Goal: Task Accomplishment & Management: Complete application form

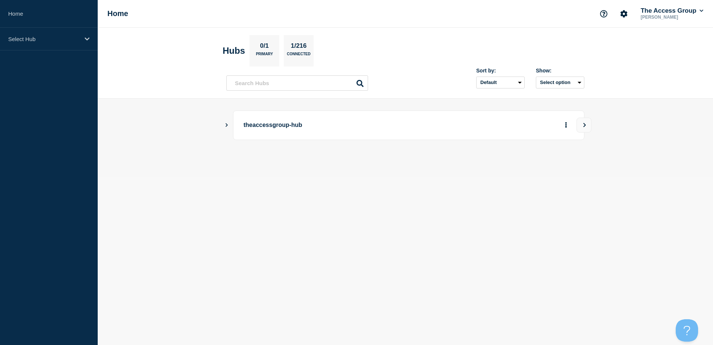
click at [293, 135] on div "theaccessgroup-hub" at bounding box center [408, 124] width 351 height 29
click at [293, 130] on p "theaccessgroup-hub" at bounding box center [347, 125] width 206 height 14
click at [270, 123] on p "theaccessgroup-hub" at bounding box center [347, 125] width 206 height 14
click at [82, 38] on div "Select Hub" at bounding box center [49, 39] width 98 height 23
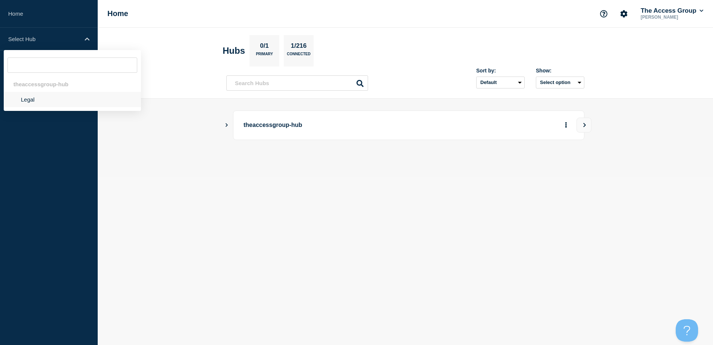
click at [26, 106] on li "Legal" at bounding box center [72, 99] width 137 height 15
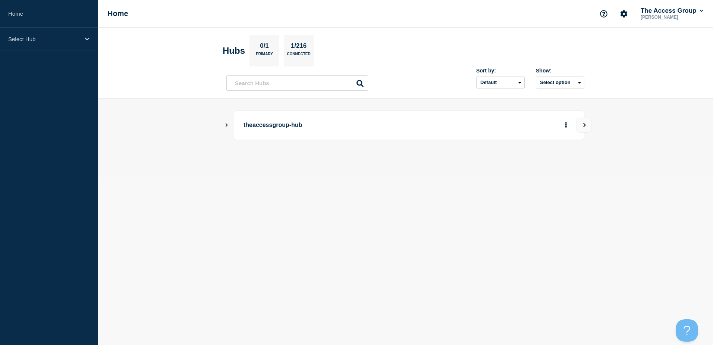
click at [267, 131] on p "theaccessgroup-hub" at bounding box center [347, 125] width 206 height 14
click at [224, 126] on main "theaccessgroup-hub" at bounding box center [405, 137] width 615 height 78
click at [228, 123] on icon "Show Connected Hubs" at bounding box center [226, 125] width 5 height 4
click at [545, 166] on button "See overview" at bounding box center [540, 162] width 40 height 15
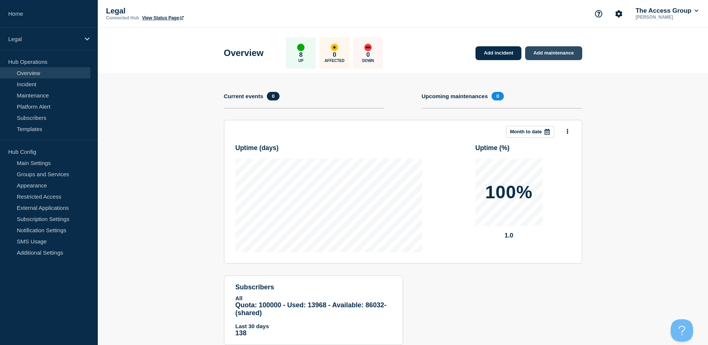
click at [555, 51] on link "Add maintenance" at bounding box center [553, 53] width 57 height 14
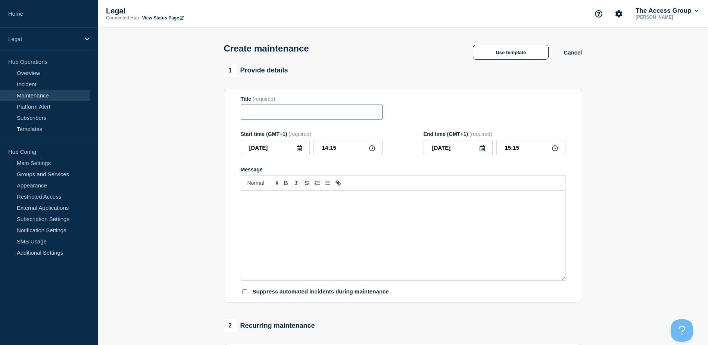
click at [271, 107] on input "Title" at bounding box center [312, 111] width 142 height 15
paste input "Access Legal Fusion 25.3 Release"
drag, startPoint x: 357, startPoint y: 114, endPoint x: 194, endPoint y: 111, distance: 162.7
click at [194, 111] on section "1 Provide details Title (required) Access Legal Fusion 25.3 Release Start time …" at bounding box center [403, 323] width 610 height 518
click at [352, 120] on input "Access Legal Fusion 25.3 Release" at bounding box center [312, 111] width 142 height 15
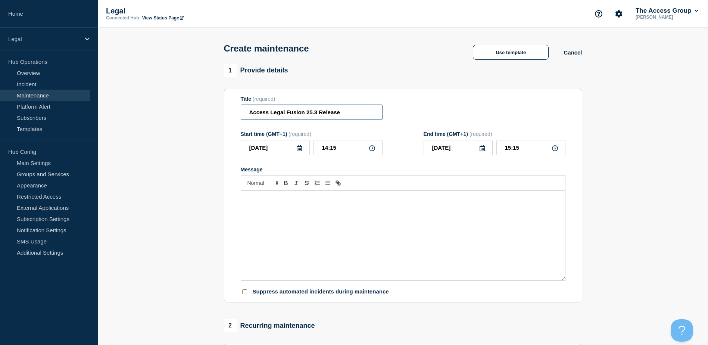
drag, startPoint x: 351, startPoint y: 115, endPoint x: 320, endPoint y: 115, distance: 30.2
click at [320, 115] on input "Access Legal Fusion 25.3 Release" at bounding box center [312, 111] width 142 height 15
drag, startPoint x: 332, startPoint y: 115, endPoint x: 410, endPoint y: 118, distance: 78.0
click at [410, 118] on div "Title (required) Hosted Maintenance for Access Legal Fusion 25.3" at bounding box center [403, 108] width 325 height 24
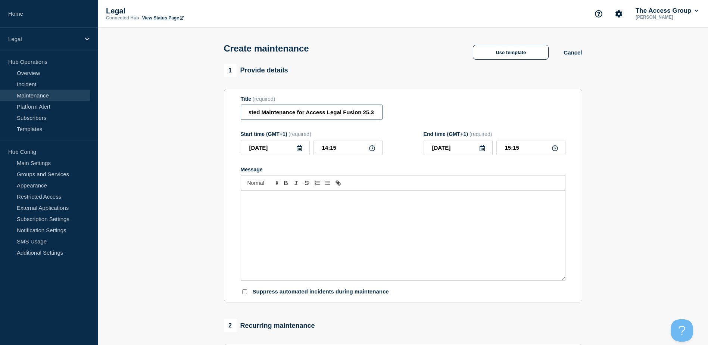
click at [355, 111] on input "Hosted Maintenance for Access Legal Fusion 25.3" at bounding box center [312, 111] width 142 height 15
type input "Hosted Maintenance for Access Legal Fusion 25.3"
click at [300, 151] on icon at bounding box center [299, 148] width 5 height 6
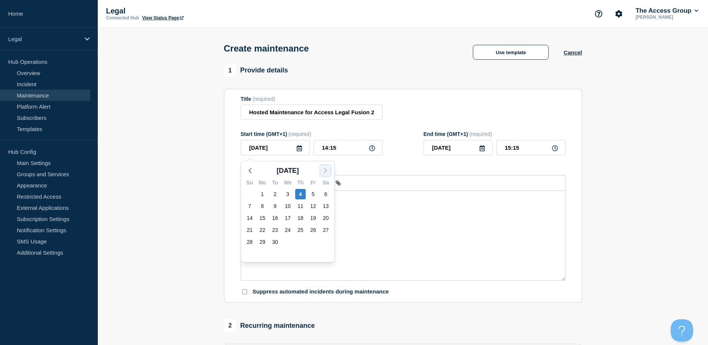
click at [323, 170] on icon "button" at bounding box center [325, 170] width 9 height 9
click at [251, 219] on div "12" at bounding box center [249, 218] width 10 height 10
type input "[DATE]"
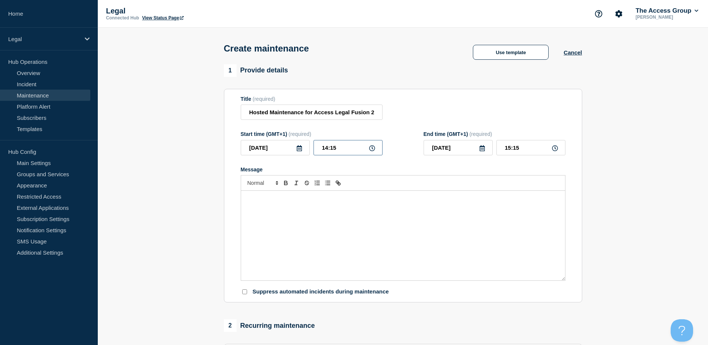
drag, startPoint x: 351, startPoint y: 152, endPoint x: 314, endPoint y: 150, distance: 36.6
click at [314, 150] on input "14:15" at bounding box center [347, 147] width 69 height 15
type input "10:00"
click at [479, 169] on div "Message" at bounding box center [403, 169] width 325 height 6
click at [524, 150] on input "11:00" at bounding box center [530, 147] width 69 height 15
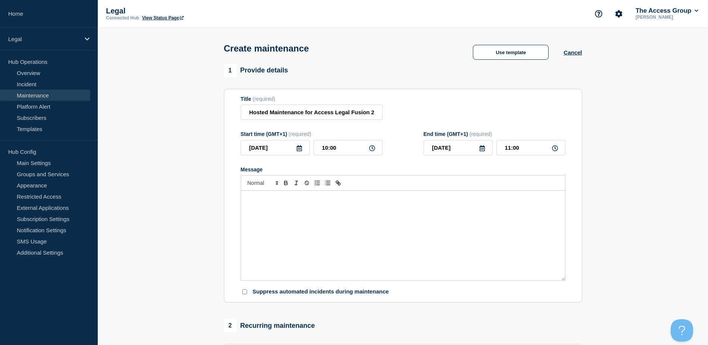
click at [554, 150] on icon at bounding box center [555, 148] width 6 height 6
click at [557, 148] on icon at bounding box center [555, 148] width 6 height 6
drag, startPoint x: 528, startPoint y: 151, endPoint x: 484, endPoint y: 150, distance: 44.0
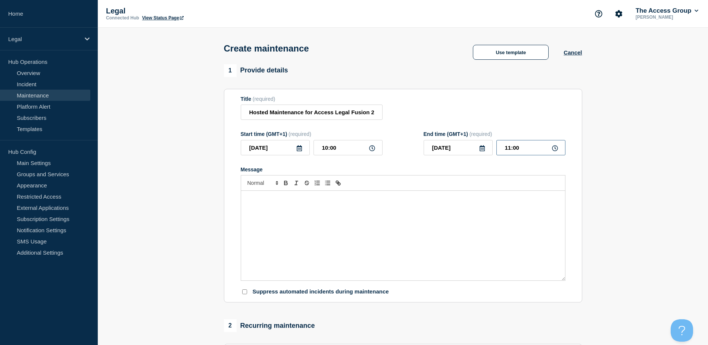
click at [484, 150] on div "[DATE] 11:00" at bounding box center [494, 147] width 142 height 15
type input "16:00"
click at [393, 242] on div "Message" at bounding box center [403, 236] width 324 height 90
click at [306, 209] on div "To enrich screen reader interactions, please activate Accessibility in Grammarl…" at bounding box center [403, 236] width 324 height 90
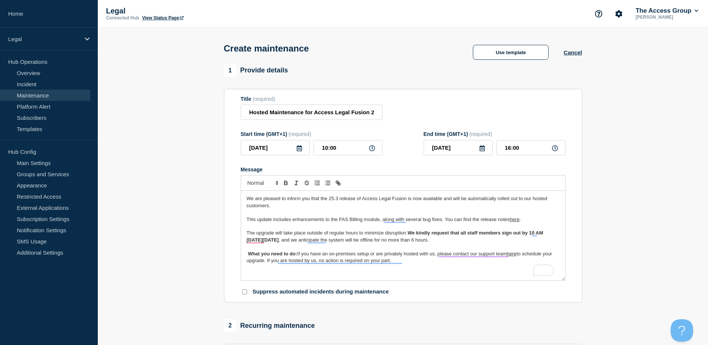
click at [248, 222] on span "This update includes enhancements to the FAS Billing module, along with several…" at bounding box center [378, 219] width 263 height 6
click at [248, 235] on span "The upgrade will take place outside of regular hours to minimize disruption." at bounding box center [327, 233] width 161 height 6
click at [248, 256] on strong "What you need to do:" at bounding box center [272, 254] width 49 height 6
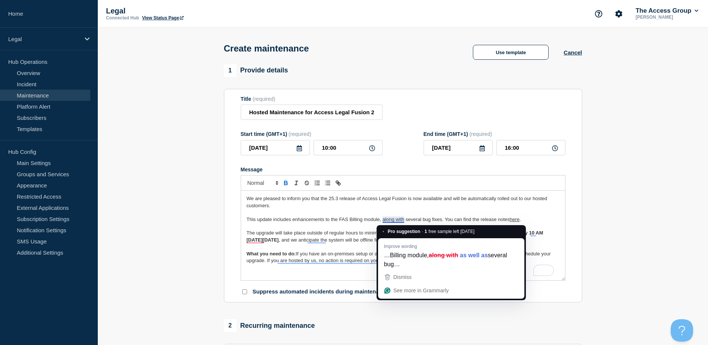
click at [406, 209] on p "We are pleased to inform you that the 25.3 release of Access Legal Fusion is no…" at bounding box center [403, 202] width 313 height 14
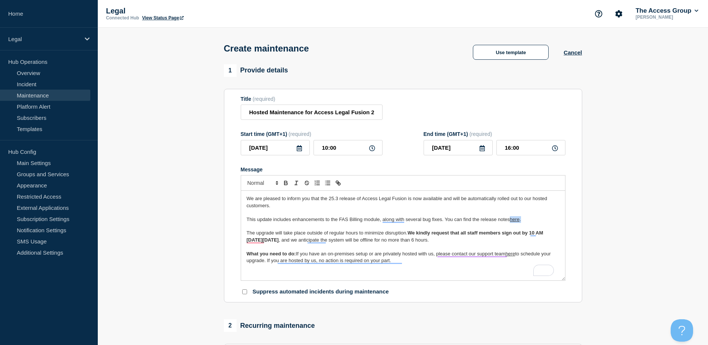
drag, startPoint x: 522, startPoint y: 222, endPoint x: 511, endPoint y: 223, distance: 10.8
click at [511, 223] on p "This update includes enhancements to the FAS Billing module, along with several…" at bounding box center [403, 219] width 313 height 7
click at [515, 223] on p "This update includes enhancements to the FAS Billing module, along with several…" at bounding box center [403, 219] width 313 height 7
paste div "To enrich screen reader interactions, please activate Accessibility in Grammarl…"
click at [510, 221] on span "This update includes enhancements to the FAS Billing module, along with several…" at bounding box center [378, 219] width 263 height 6
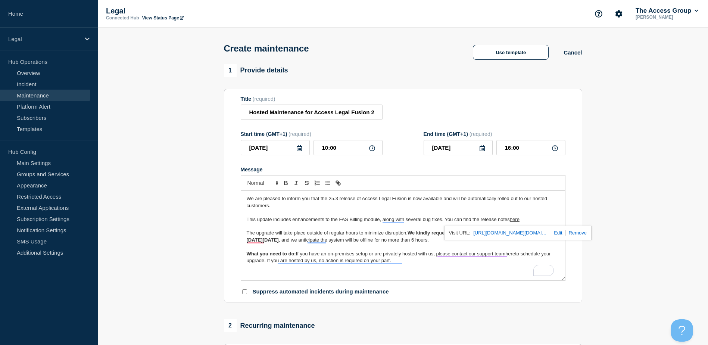
click at [539, 215] on p "To enrich screen reader interactions, please activate Accessibility in Grammarl…" at bounding box center [403, 212] width 313 height 7
click at [517, 221] on link "here" at bounding box center [515, 219] width 10 height 6
click at [535, 215] on p "To enrich screen reader interactions, please activate Accessibility in Grammarl…" at bounding box center [403, 212] width 313 height 7
click at [515, 222] on link "here" at bounding box center [515, 219] width 10 height 6
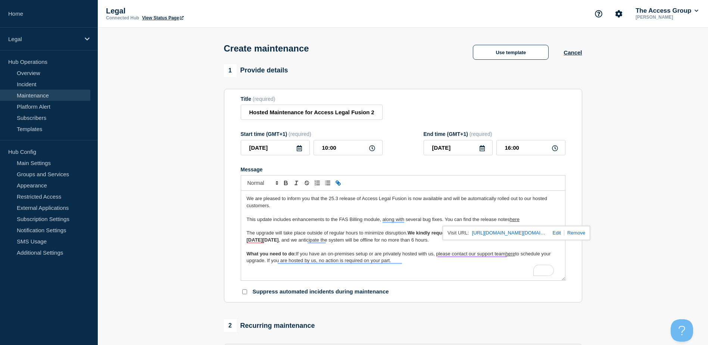
click at [522, 214] on p "To enrich screen reader interactions, please activate Accessibility in Grammarl…" at bounding box center [403, 212] width 313 height 7
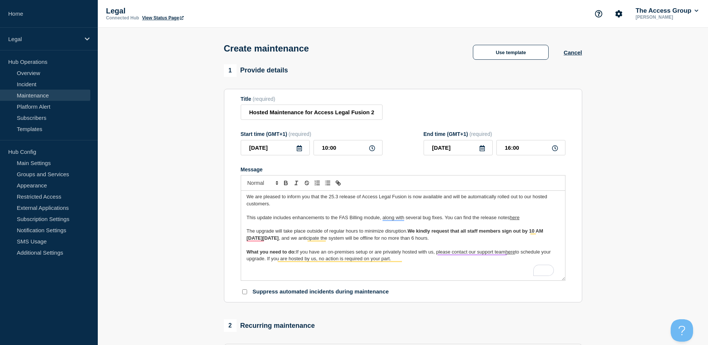
click at [514, 269] on p "To enrich screen reader interactions, please activate Accessibility in Grammarl…" at bounding box center [403, 265] width 313 height 7
click at [513, 254] on link "here" at bounding box center [510, 252] width 10 height 6
click at [532, 241] on p "The upgrade will take place outside of regular hours to minimize disruption. We…" at bounding box center [403, 235] width 313 height 14
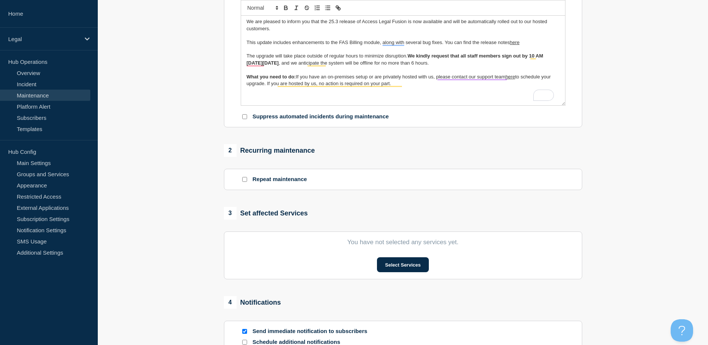
scroll to position [187, 0]
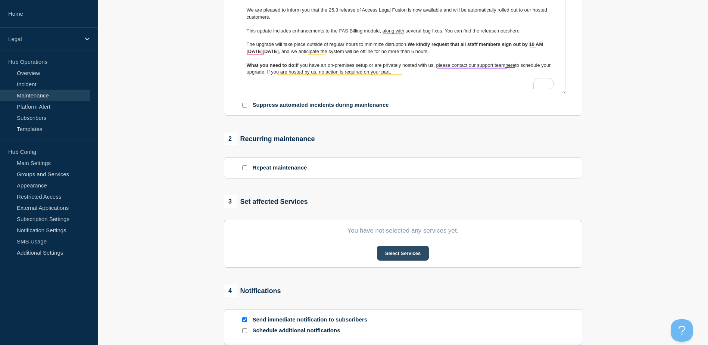
click at [397, 254] on button "Select Services" at bounding box center [403, 252] width 52 height 15
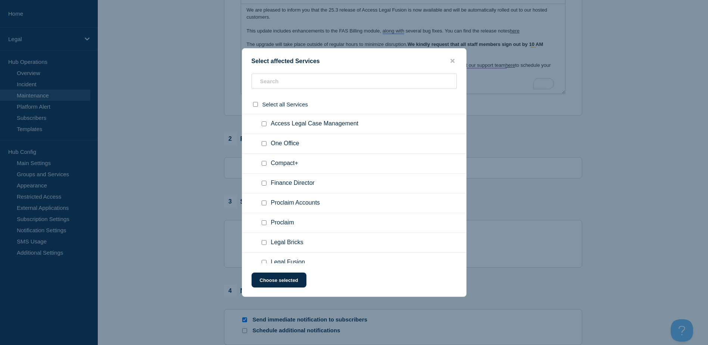
scroll to position [29, 0]
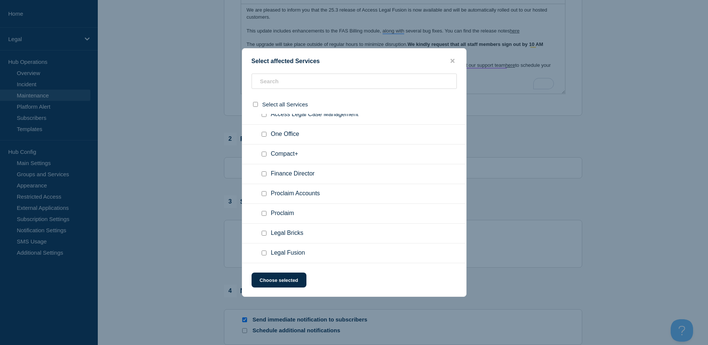
drag, startPoint x: 263, startPoint y: 251, endPoint x: 267, endPoint y: 257, distance: 7.0
click at [263, 252] on div at bounding box center [265, 252] width 11 height 7
click at [264, 252] on input "Legal Fusion checkbox" at bounding box center [263, 252] width 5 height 5
checkbox input "true"
click at [288, 278] on button "Choose selected" at bounding box center [278, 279] width 55 height 15
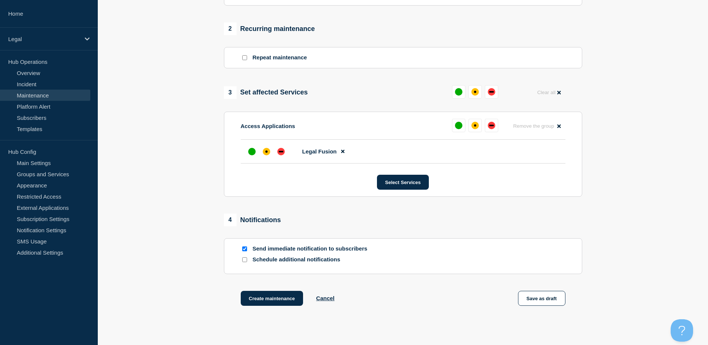
scroll to position [298, 0]
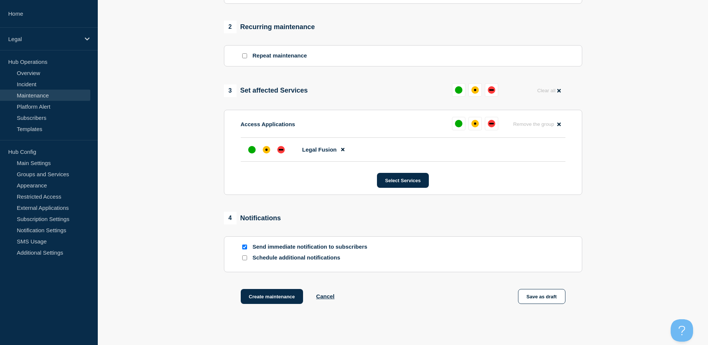
click at [242, 260] on input "Schedule additional notifications" at bounding box center [244, 257] width 5 height 5
checkbox input "true"
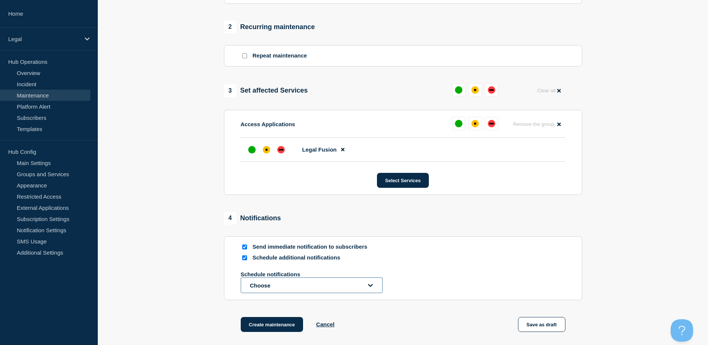
click at [291, 286] on button "Choose" at bounding box center [312, 285] width 142 height 16
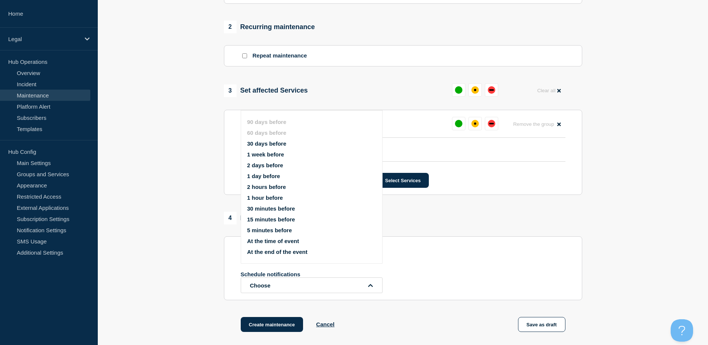
click at [283, 179] on ul "90 days before 60 days before 30 days before 1 week before 2 days before 1 day …" at bounding box center [318, 186] width 142 height 145
click at [268, 176] on button "1 day before" at bounding box center [263, 176] width 33 height 6
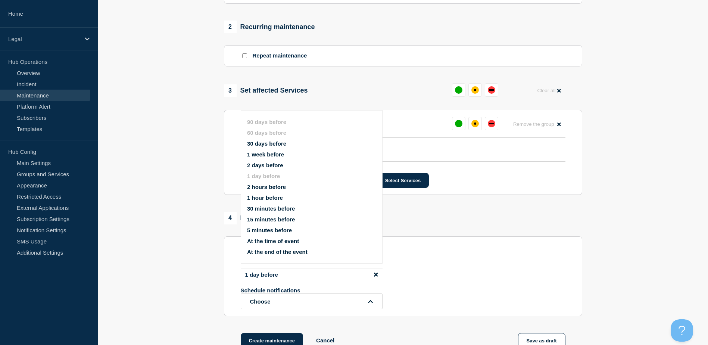
click at [375, 275] on icon "disable notification 1 day before" at bounding box center [376, 274] width 4 height 4
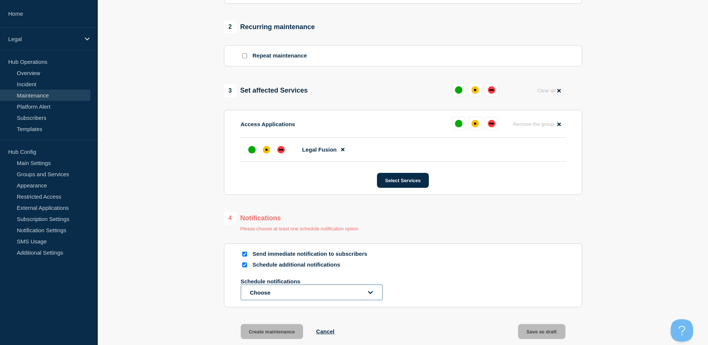
click at [344, 294] on button "Choose" at bounding box center [312, 292] width 142 height 16
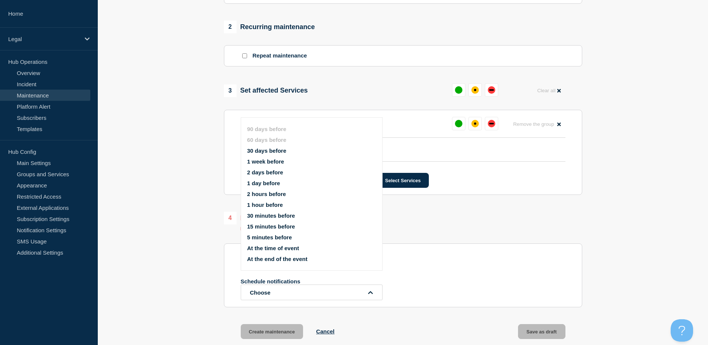
click at [276, 172] on button "2 days before" at bounding box center [265, 172] width 36 height 6
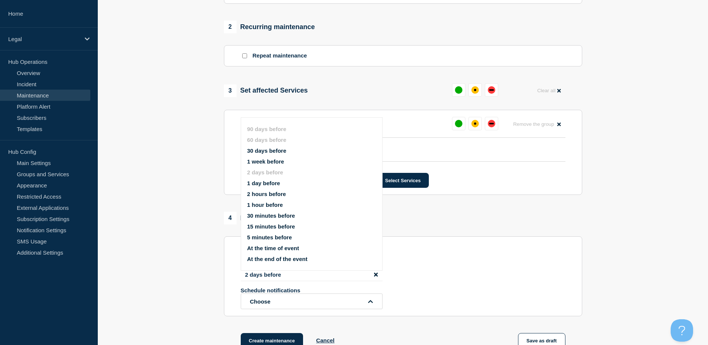
click at [422, 275] on div "2 days before Schedule notifications Choose 90 days before 60 days before 30 da…" at bounding box center [403, 288] width 325 height 41
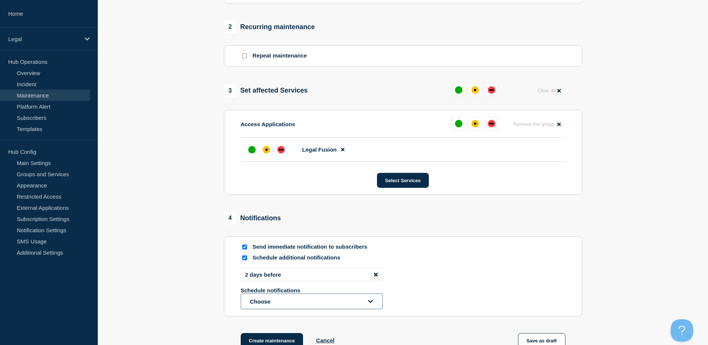
click at [374, 301] on button "Choose" at bounding box center [312, 301] width 142 height 16
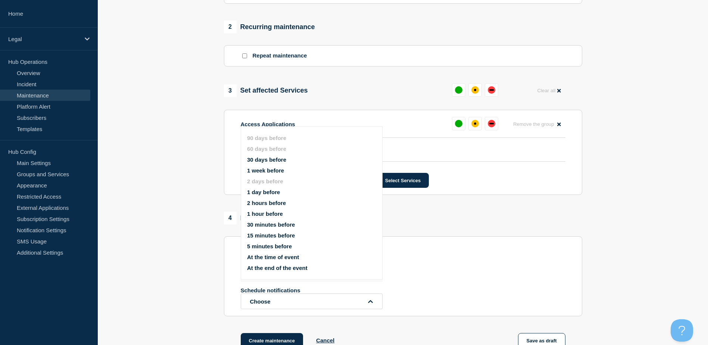
click at [271, 235] on button "15 minutes before" at bounding box center [271, 235] width 48 height 6
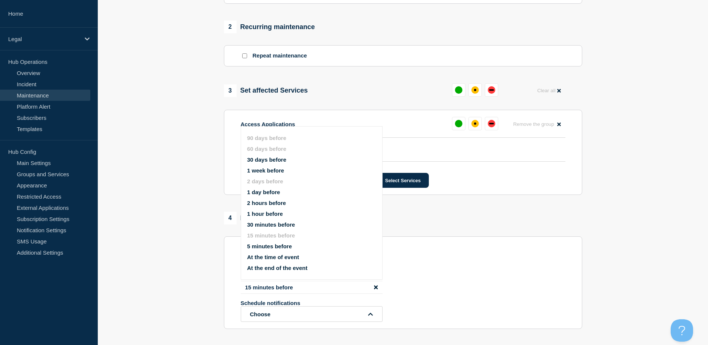
click at [471, 280] on div "2 days before 15 minutes before Schedule notifications Choose 90 days before 60…" at bounding box center [403, 295] width 325 height 54
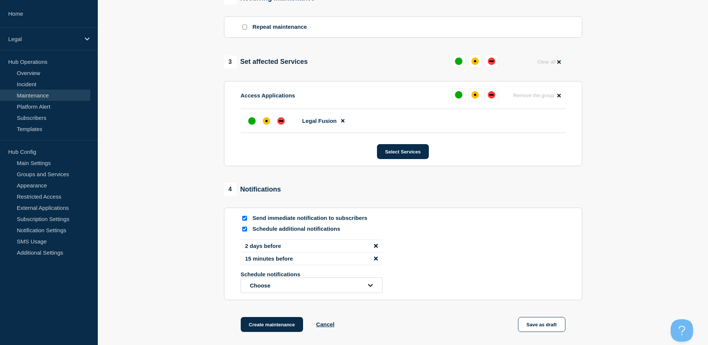
scroll to position [373, 0]
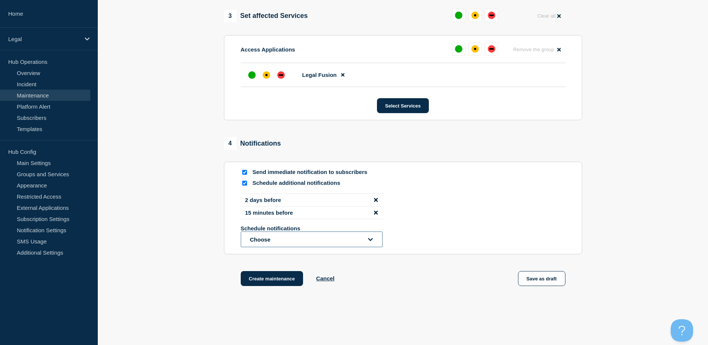
click at [365, 241] on button "Choose" at bounding box center [312, 239] width 142 height 16
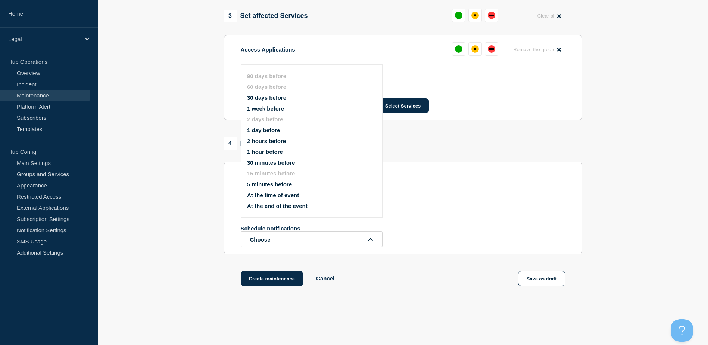
click at [298, 194] on button "At the time of event" at bounding box center [273, 195] width 52 height 6
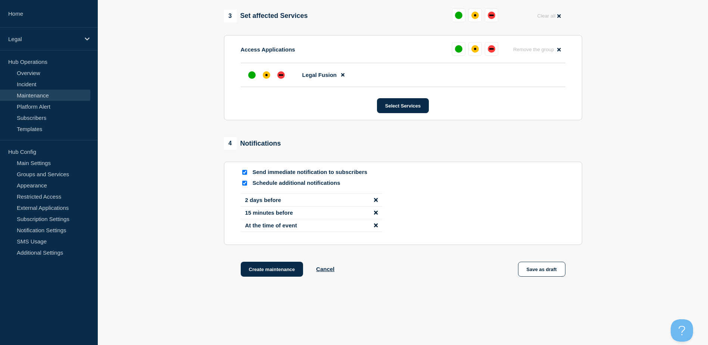
click at [376, 228] on icon "disable notification At the time of event" at bounding box center [376, 225] width 4 height 6
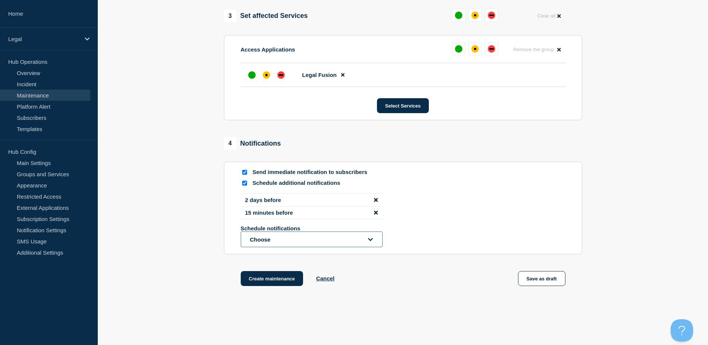
drag, startPoint x: 370, startPoint y: 239, endPoint x: 365, endPoint y: 241, distance: 5.5
click at [370, 238] on icon "open dropdown" at bounding box center [370, 239] width 5 height 6
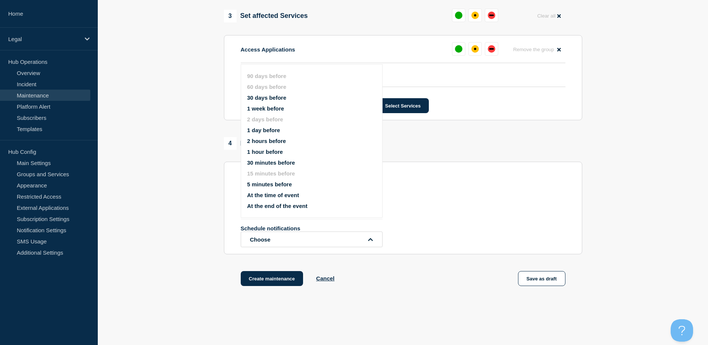
click at [300, 204] on button "At the end of the event" at bounding box center [277, 206] width 60 height 6
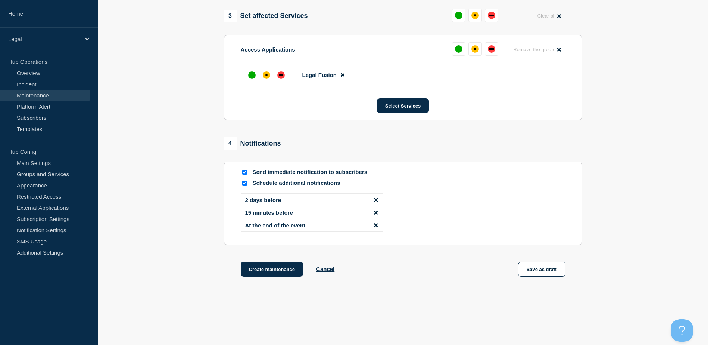
click at [461, 232] on div "2 days before 15 minutes before At the end of the event" at bounding box center [403, 215] width 325 height 44
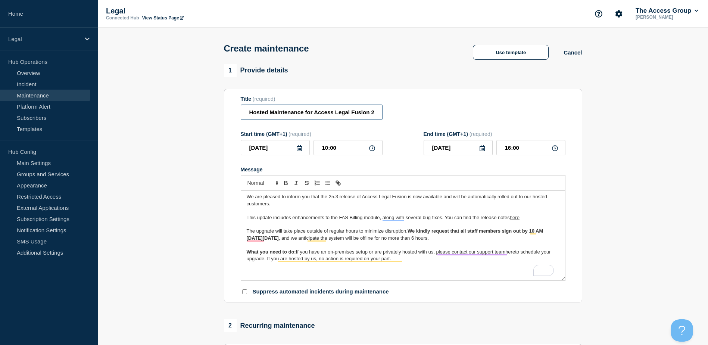
scroll to position [0, 10]
drag, startPoint x: 248, startPoint y: 116, endPoint x: 485, endPoint y: 128, distance: 236.4
click at [485, 128] on form "Title (required) Hosted Maintenance for Access Legal Fusion 25.3 Start time (GM…" at bounding box center [403, 196] width 325 height 200
click at [458, 119] on div "Title (required) Hosted Maintenance for Access Legal Fusion 25.3" at bounding box center [403, 108] width 325 height 24
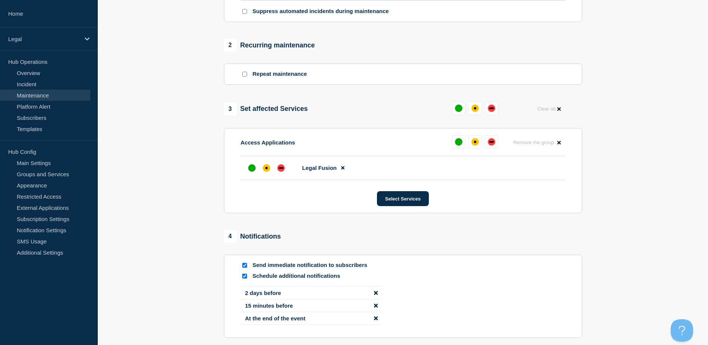
scroll to position [280, 0]
click at [282, 170] on div "down" at bounding box center [280, 167] width 7 height 7
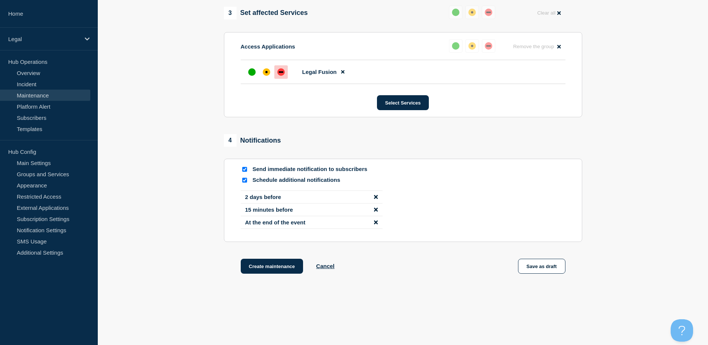
scroll to position [392, 0]
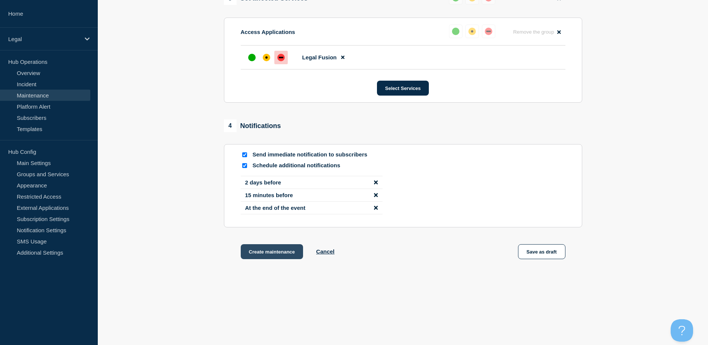
click at [290, 257] on button "Create maintenance" at bounding box center [272, 251] width 63 height 15
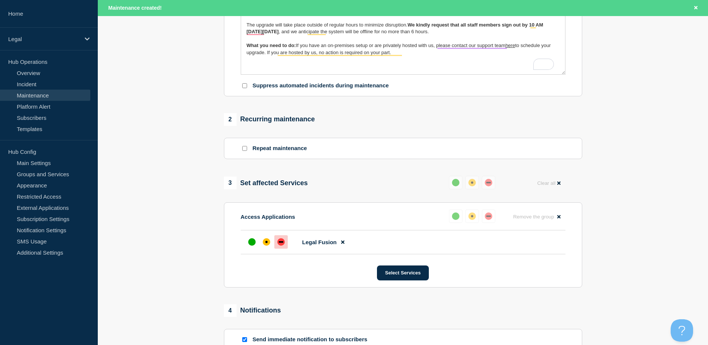
scroll to position [0, 0]
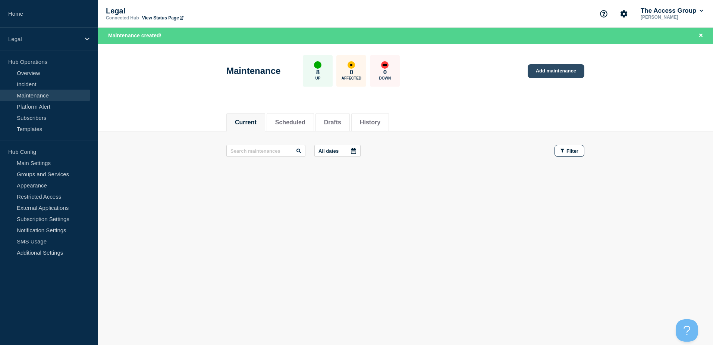
click at [539, 74] on link "Add maintenance" at bounding box center [556, 71] width 57 height 14
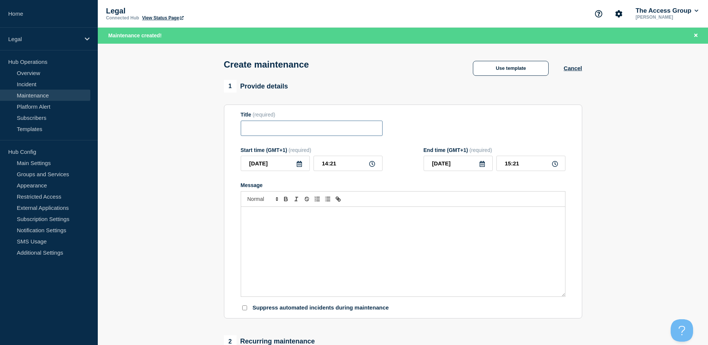
click at [291, 134] on input "Title" at bounding box center [312, 127] width 142 height 15
type input "H"
type input "Legal Fusion Hosted Maintenance"
click at [340, 258] on div "Message" at bounding box center [403, 252] width 324 height 90
click at [301, 166] on icon at bounding box center [299, 164] width 6 height 6
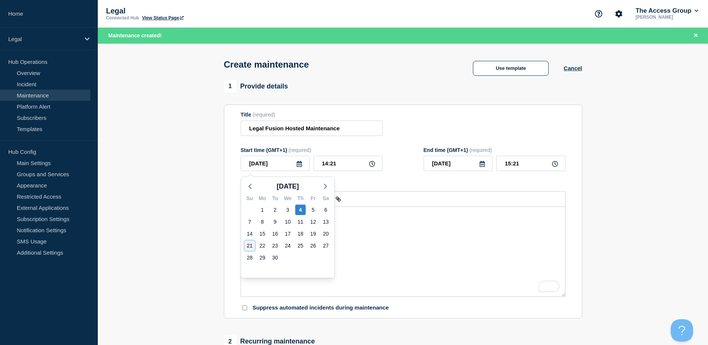
click at [251, 244] on div "21" at bounding box center [249, 245] width 10 height 10
type input "[DATE]"
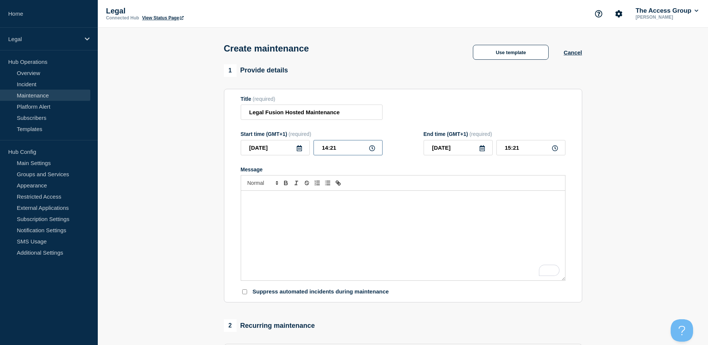
drag, startPoint x: 347, startPoint y: 154, endPoint x: 311, endPoint y: 150, distance: 35.7
click at [311, 150] on div "[DATE] 14:21" at bounding box center [312, 147] width 142 height 15
type input "09:00"
drag, startPoint x: 527, startPoint y: 151, endPoint x: 499, endPoint y: 150, distance: 28.4
click at [499, 150] on input "10:00" at bounding box center [530, 147] width 69 height 15
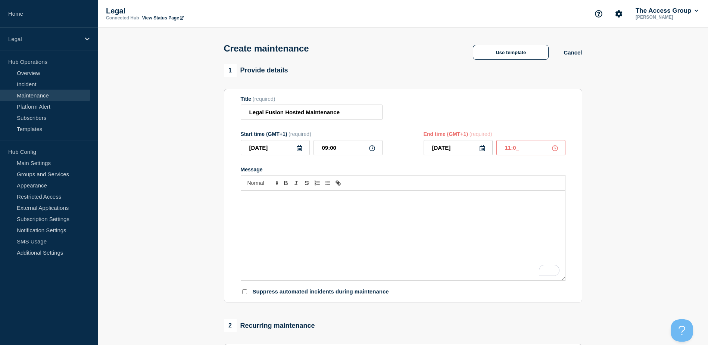
type input "11:00"
click at [436, 216] on div "To enrich screen reader interactions, please activate Accessibility in Grammarl…" at bounding box center [403, 236] width 324 height 90
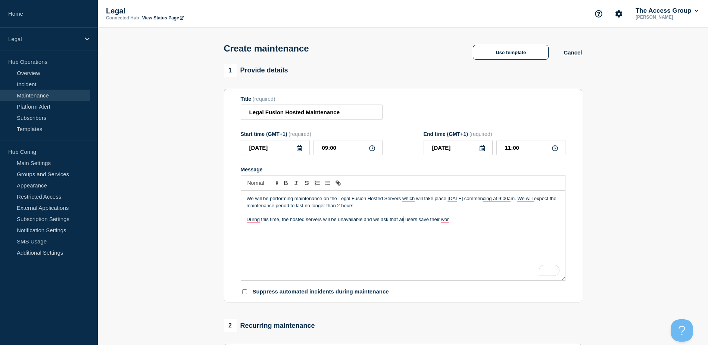
click at [404, 226] on div "We will be performing maintenance on the Legal Fusion Hosted Servers which will…" at bounding box center [403, 236] width 324 height 90
click at [456, 221] on p "Durng this time, the hosted servers will be unavailable and we ask that all use…" at bounding box center [403, 219] width 313 height 7
click at [403, 235] on div "We will be performing maintenance on the Legal Fusion Hosted Servers which will…" at bounding box center [403, 236] width 324 height 90
drag, startPoint x: 456, startPoint y: 221, endPoint x: 242, endPoint y: 220, distance: 213.4
click at [242, 220] on div "We will be performing maintenance on the Legal Fusion Hosted Servers which will…" at bounding box center [403, 236] width 324 height 90
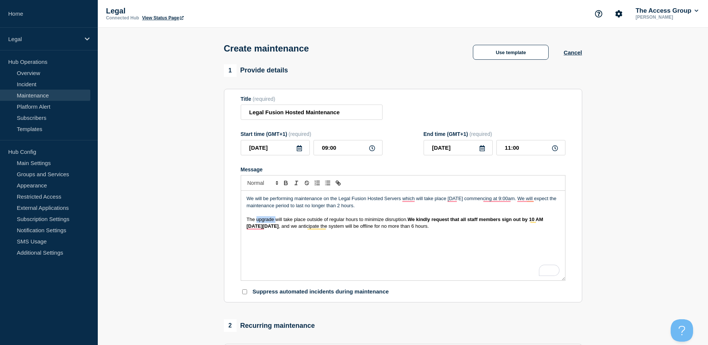
drag, startPoint x: 276, startPoint y: 222, endPoint x: 257, endPoint y: 222, distance: 18.3
click at [257, 222] on span "The upgrade will take place outside of regular hours to minimize disruption." at bounding box center [327, 219] width 161 height 6
drag, startPoint x: 385, startPoint y: 207, endPoint x: 302, endPoint y: 195, distance: 84.1
click at [302, 195] on div "We will be performing maintenance on the Legal Fusion Hosted Servers which will…" at bounding box center [403, 236] width 324 height 90
click at [406, 233] on div "We will be performing maintenance on the Legal Fusion Hosted Servers which will…" at bounding box center [403, 236] width 324 height 90
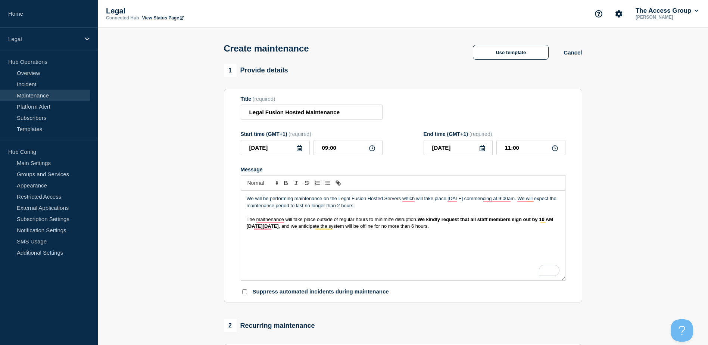
click at [381, 209] on p "We will be performing maintenance on the Legal Fusion Hosted Servers which will…" at bounding box center [403, 202] width 313 height 14
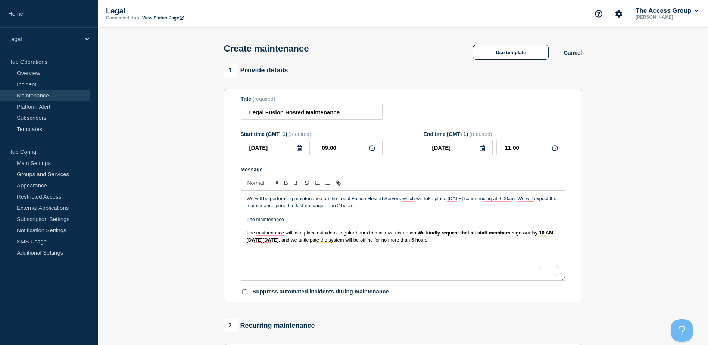
click at [557, 201] on p "We will be performing maintenance on the Legal Fusion Hosted Servers which will…" at bounding box center [403, 202] width 313 height 14
click at [304, 218] on p "The maintenance" at bounding box center [403, 219] width 313 height 7
drag, startPoint x: 330, startPoint y: 218, endPoint x: 239, endPoint y: 225, distance: 91.6
click at [239, 225] on section "Title (required) Legal Fusion Hosted Maintenance Start time (GMT+1) (required) …" at bounding box center [403, 196] width 358 height 214
drag, startPoint x: 288, startPoint y: 220, endPoint x: 295, endPoint y: 220, distance: 6.4
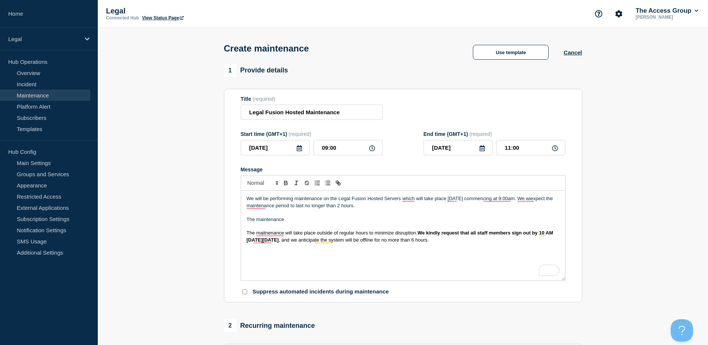
click at [289, 220] on p "The maintenance" at bounding box center [403, 219] width 313 height 7
drag, startPoint x: 295, startPoint y: 220, endPoint x: 234, endPoint y: 216, distance: 61.4
click at [234, 216] on section "Title (required) Legal Fusion Hosted Maintenance Start time (GMT+1) (required) …" at bounding box center [403, 196] width 358 height 214
click at [262, 220] on p "The maintenance" at bounding box center [403, 219] width 313 height 7
drag, startPoint x: 288, startPoint y: 223, endPoint x: 244, endPoint y: 218, distance: 43.6
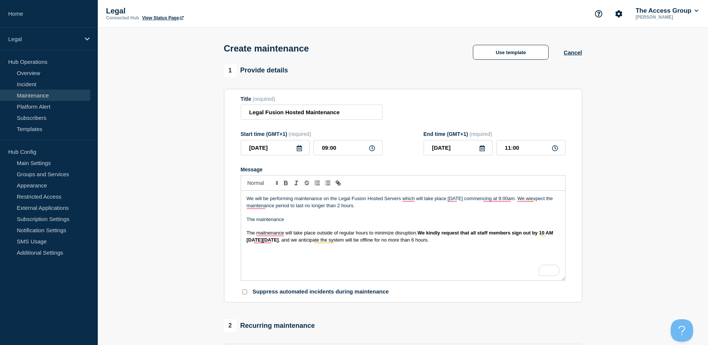
click at [244, 218] on div "We will be performing maintenance on the Legal Fusion Hosted Servers which will…" at bounding box center [403, 236] width 324 height 90
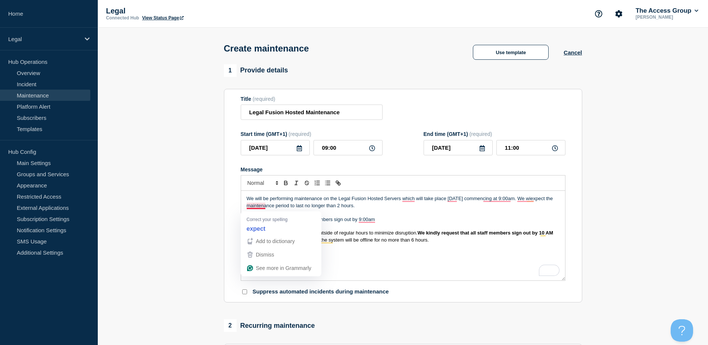
click at [251, 209] on p "We will be performing maintenance on the Legal Fusion Hosted Servers which will…" at bounding box center [403, 202] width 313 height 14
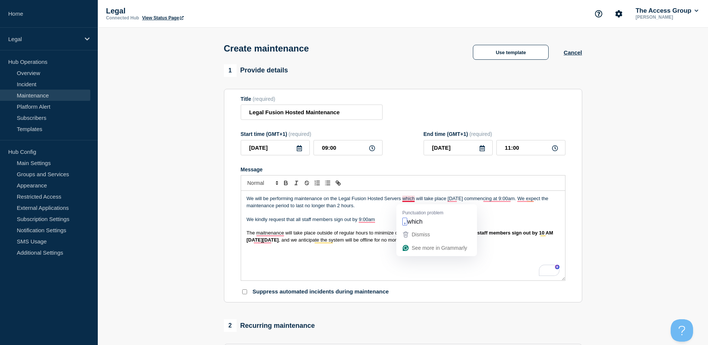
click at [403, 202] on p "We will be performing maintenance on the Legal Fusion Hosted Servers which will…" at bounding box center [403, 202] width 313 height 14
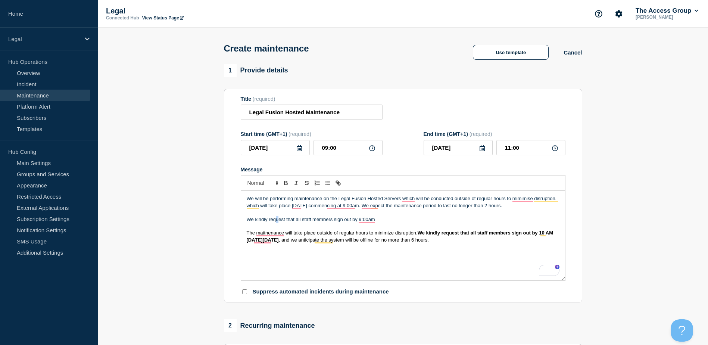
click at [278, 221] on p "We kindly request that all staff members sign out by 9:00am" at bounding box center [403, 219] width 313 height 7
click at [279, 216] on p "To enrich screen reader interactions, please activate Accessibility in Grammarl…" at bounding box center [403, 212] width 313 height 7
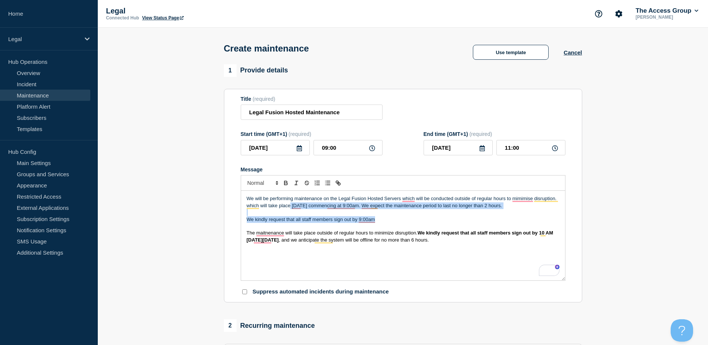
drag, startPoint x: 382, startPoint y: 221, endPoint x: 291, endPoint y: 210, distance: 92.0
click at [291, 210] on div "We will be performing maintenance on the Legal Fusion Hosted Servers which will…" at bounding box center [403, 236] width 324 height 90
click at [363, 223] on p "We kindly request that all staff members sign out by 9:00am" at bounding box center [403, 219] width 313 height 7
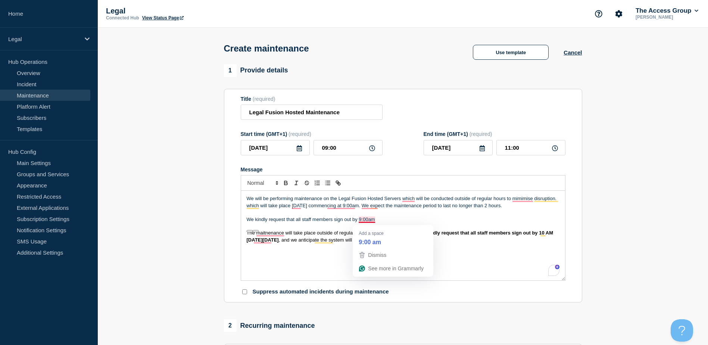
click at [411, 217] on p "We kindly request that all staff members sign out by 9:00am" at bounding box center [403, 219] width 313 height 7
drag, startPoint x: 506, startPoint y: 206, endPoint x: 452, endPoint y: 206, distance: 54.1
click at [452, 206] on p "We will be performing maintenance on the Legal Fusion Hosted Servers which will…" at bounding box center [403, 202] width 313 height 14
click at [437, 216] on p "To enrich screen reader interactions, please activate Accessibility in Grammarl…" at bounding box center [403, 212] width 313 height 7
click at [401, 217] on p "We kindly request that all staff members sign out by 9:00am" at bounding box center [403, 219] width 313 height 7
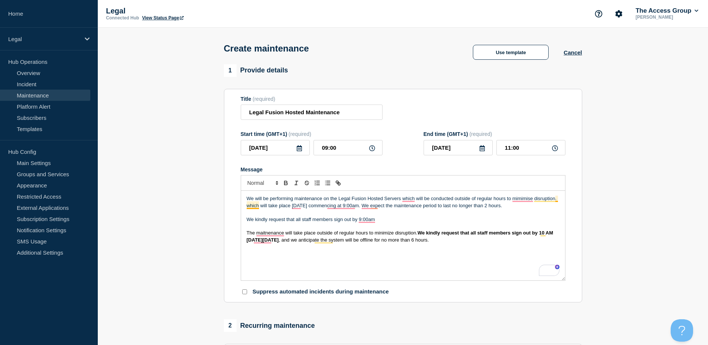
click at [557, 202] on p "We will be performing maintenance on the Legal Fusion Hosted Servers which will…" at bounding box center [403, 202] width 313 height 14
click at [297, 210] on div "We will be performing maintenance on the Legal Fusion Hosted Servers which will…" at bounding box center [403, 236] width 324 height 90
click at [298, 209] on p "We will be performing maintenance on the Legal Fusion Hosted Servers which will…" at bounding box center [403, 202] width 313 height 14
click at [443, 228] on p "To enrich screen reader interactions, please activate Accessibility in Grammarl…" at bounding box center [403, 226] width 313 height 7
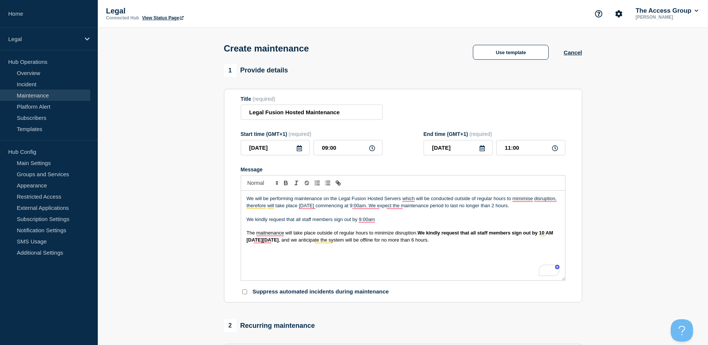
drag, startPoint x: 477, startPoint y: 241, endPoint x: 224, endPoint y: 232, distance: 252.7
click at [224, 232] on section "Title (required) Legal Fusion Hosted Maintenance Start time (GMT+1) (required) …" at bounding box center [403, 196] width 358 height 214
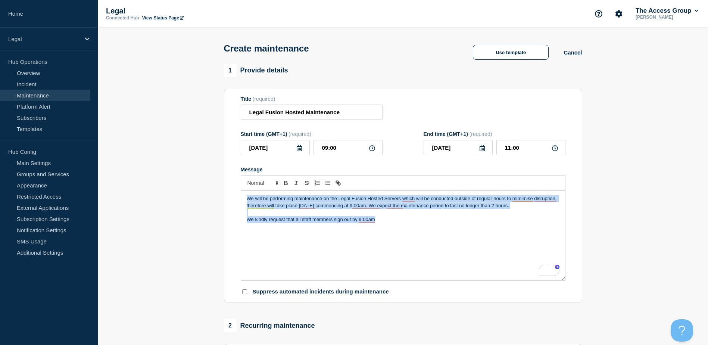
drag, startPoint x: 383, startPoint y: 220, endPoint x: 192, endPoint y: 186, distance: 193.6
click at [192, 186] on section "1 Provide details Title (required) Legal Fusion Hosted Maintenance Start time (…" at bounding box center [403, 323] width 610 height 518
copy div "We will be performing maintenance on the Legal Fusion Hosted Servers which will…"
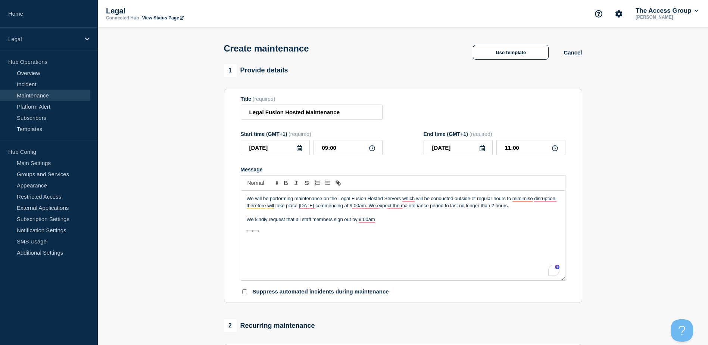
drag, startPoint x: 342, startPoint y: 235, endPoint x: 390, endPoint y: 232, distance: 48.6
click at [342, 235] on p "To enrich screen reader interactions, please activate Accessibility in Grammarl…" at bounding box center [403, 232] width 313 height 7
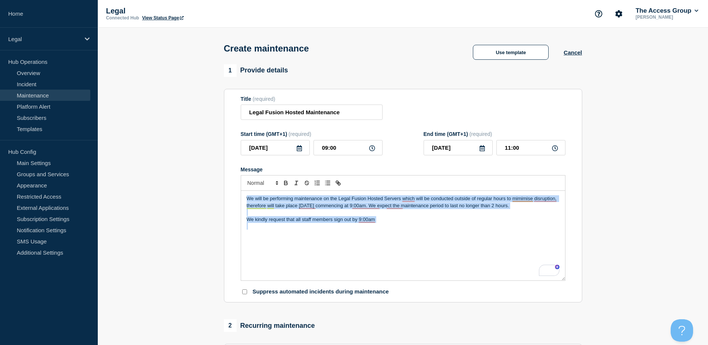
drag, startPoint x: 397, startPoint y: 226, endPoint x: 153, endPoint y: 181, distance: 248.1
click at [153, 181] on section "1 Provide details Title (required) Legal Fusion Hosted Maintenance Start time (…" at bounding box center [403, 323] width 610 height 518
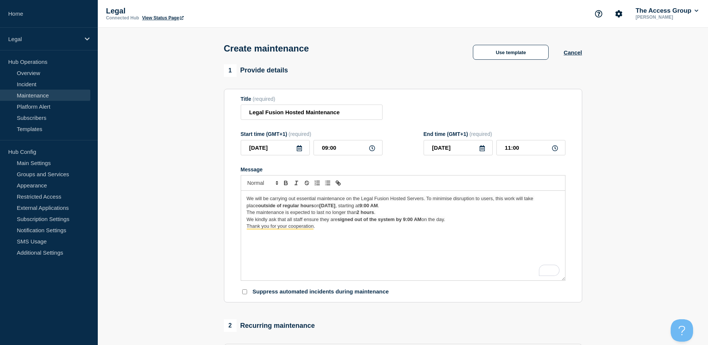
click at [437, 207] on p "We will be carrying out essential maintenance on the Legal Fusion Hosted Server…" at bounding box center [403, 202] width 313 height 14
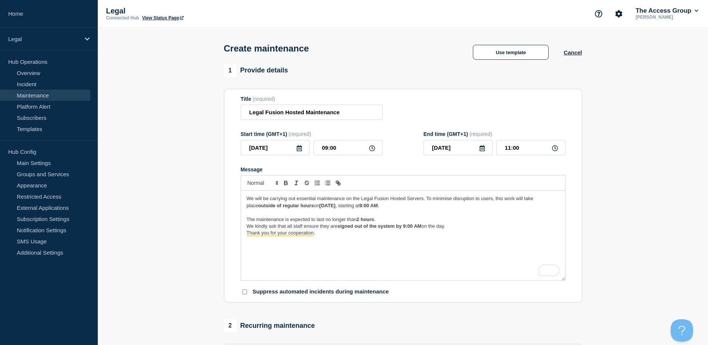
click at [382, 221] on p "The maintenance is expected to last no longer than 2 hours ." at bounding box center [403, 219] width 313 height 7
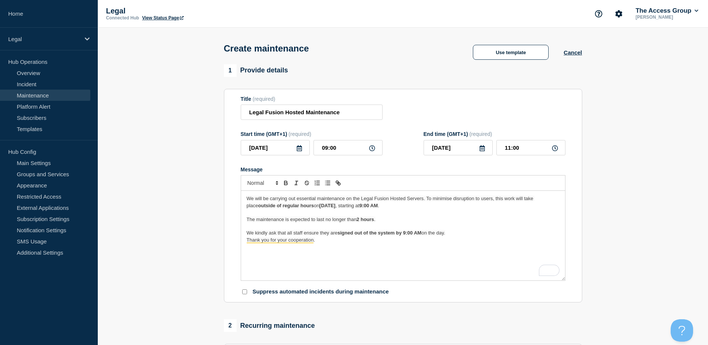
click at [474, 239] on p "Thank you for your cooperation." at bounding box center [403, 239] width 313 height 7
click at [473, 235] on p "We kindly ask that all staff ensure they are signed out of the system by 9:00 A…" at bounding box center [403, 232] width 313 height 7
click at [452, 206] on p "We will be carrying out essential maintenance on the Legal Fusion Hosted Server…" at bounding box center [403, 202] width 313 height 14
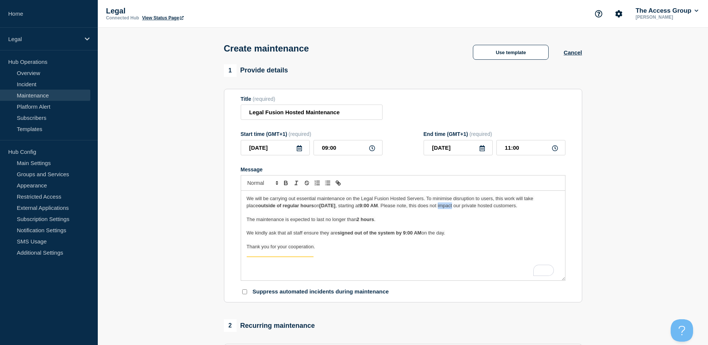
drag, startPoint x: 498, startPoint y: 207, endPoint x: 482, endPoint y: 207, distance: 15.3
click at [482, 207] on span ". Please note, this does not impact our private hosted customers." at bounding box center [447, 206] width 140 height 6
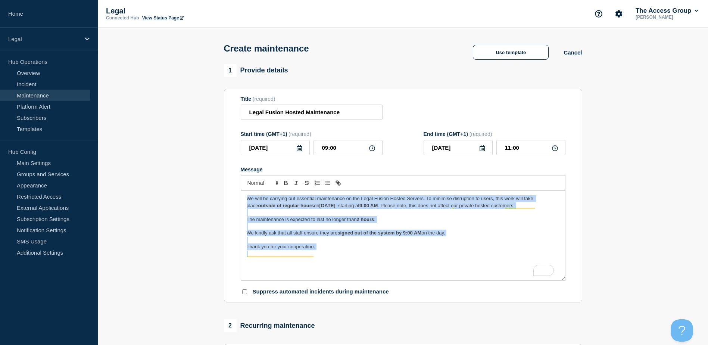
drag, startPoint x: 369, startPoint y: 259, endPoint x: 203, endPoint y: 178, distance: 185.2
click at [205, 181] on section "1 Provide details Title (required) Legal Fusion Hosted Maintenance Start time (…" at bounding box center [403, 323] width 610 height 518
copy div "We will be carrying out essential maintenance on the Legal Fusion Hosted Server…"
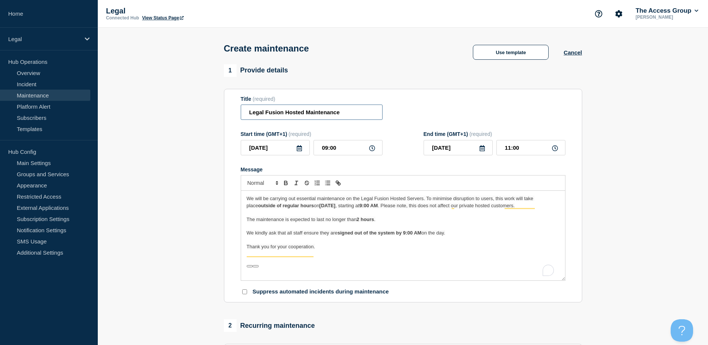
drag, startPoint x: 366, startPoint y: 109, endPoint x: 366, endPoint y: 113, distance: 4.1
click at [366, 111] on input "Legal Fusion Hosted Maintenance" at bounding box center [312, 111] width 142 height 15
drag, startPoint x: 366, startPoint y: 113, endPoint x: 185, endPoint y: 113, distance: 180.9
click at [182, 111] on section "1 Provide details Title (required) Legal Fusion Hosted Maintenance Start time (…" at bounding box center [403, 323] width 610 height 518
paste input "Scheduled Maintenance Notification – Legal Fusion Hosted Servers"
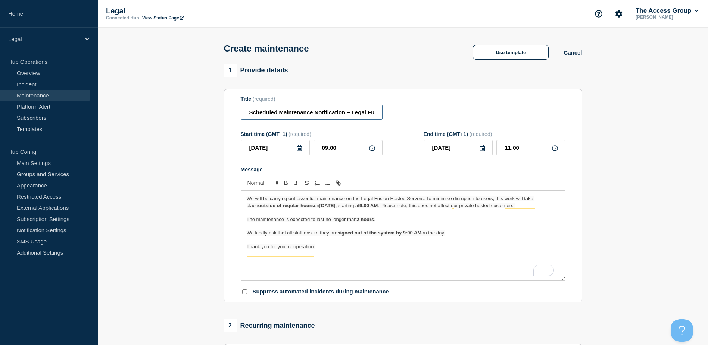
scroll to position [0, 55]
type input "Scheduled Maintenance Notification – Legal Fusion Hosted Servers"
drag, startPoint x: 360, startPoint y: 251, endPoint x: 361, endPoint y: 256, distance: 4.2
click at [360, 253] on div "We will be carrying out essential maintenance on the Legal Fusion Hosted Server…" at bounding box center [403, 236] width 324 height 90
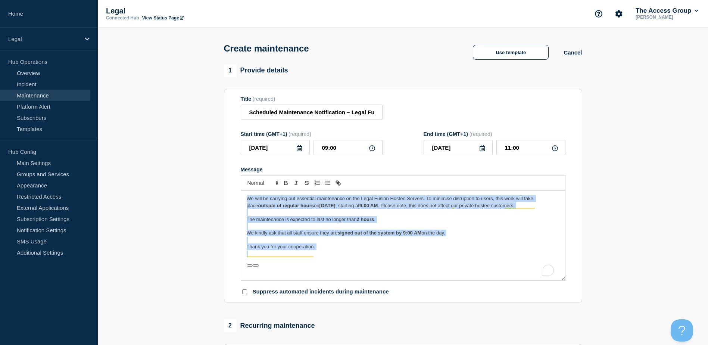
drag, startPoint x: 361, startPoint y: 259, endPoint x: 243, endPoint y: 201, distance: 132.1
click at [243, 201] on div "We will be carrying out essential maintenance on the Legal Fusion Hosted Server…" at bounding box center [403, 236] width 324 height 90
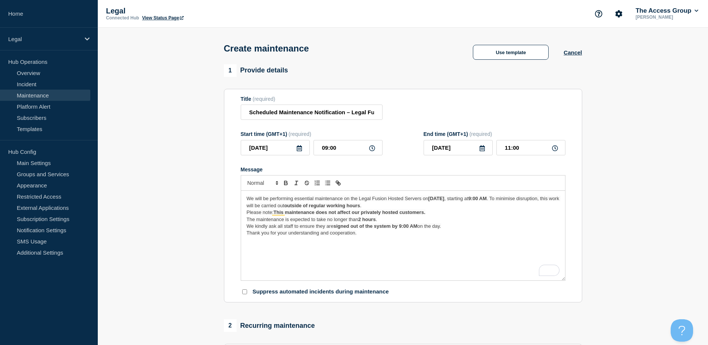
click at [428, 207] on p "We will be performing essential maintenance on the Legal Fusion Hosted Servers …" at bounding box center [403, 202] width 313 height 14
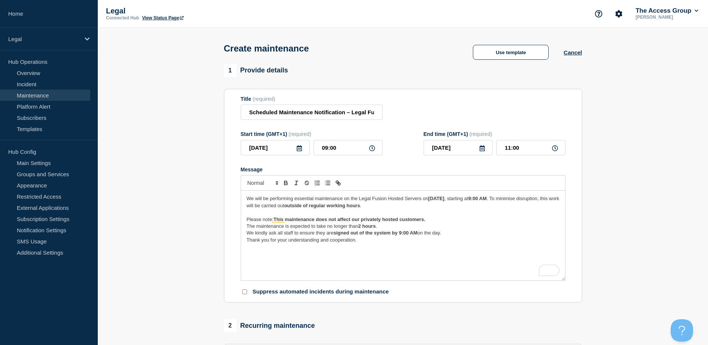
click at [434, 222] on p "Please note: This maintenance does not affect our privately hosted customers." at bounding box center [403, 219] width 313 height 7
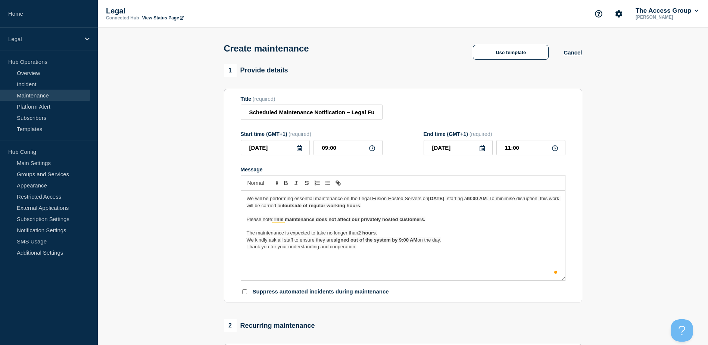
click at [398, 234] on p "The maintenance is expected to take no longer than 2 hours ." at bounding box center [403, 232] width 313 height 7
click at [454, 249] on p "We kindly ask all staff to ensure they are signed out of the system by 9:00 AM …" at bounding box center [403, 246] width 313 height 7
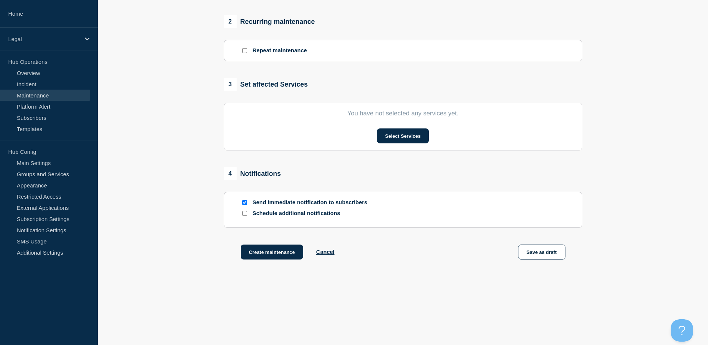
scroll to position [306, 0]
click at [394, 129] on button "Select Services" at bounding box center [403, 135] width 52 height 15
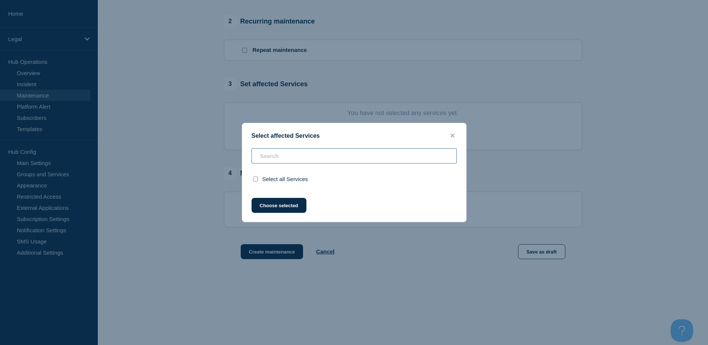
click at [305, 160] on input "text" at bounding box center [353, 155] width 205 height 15
type input "k"
checkbox input "true"
checkbox input "false"
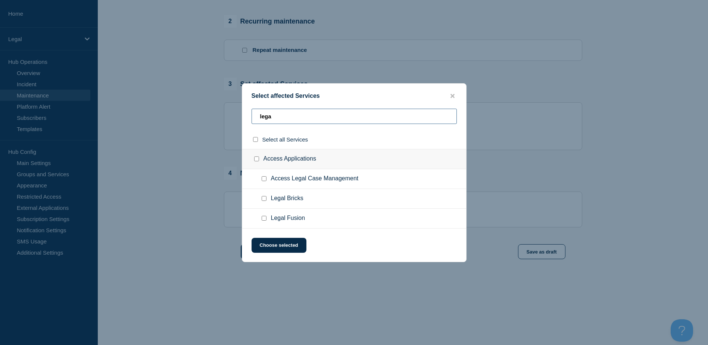
type input "lega"
click at [263, 218] on input "Legal Fusion checkbox" at bounding box center [263, 218] width 5 height 5
checkbox input "true"
click at [281, 248] on button "Choose selected" at bounding box center [278, 245] width 55 height 15
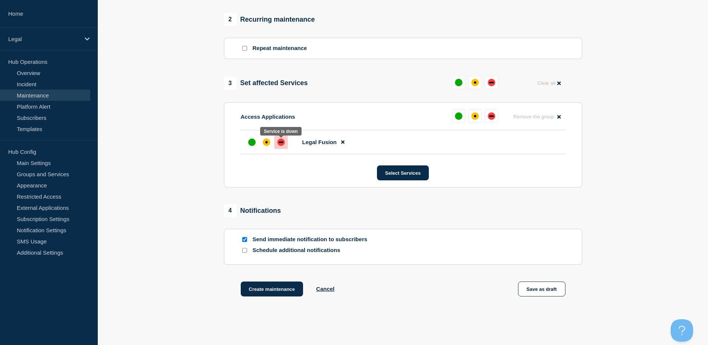
click at [281, 142] on div "down" at bounding box center [280, 141] width 7 height 7
click at [248, 254] on div "Schedule additional notifications" at bounding box center [403, 250] width 325 height 7
click at [247, 254] on div at bounding box center [244, 250] width 7 height 7
click at [245, 253] on input "Schedule additional notifications" at bounding box center [244, 250] width 5 height 5
checkbox input "true"
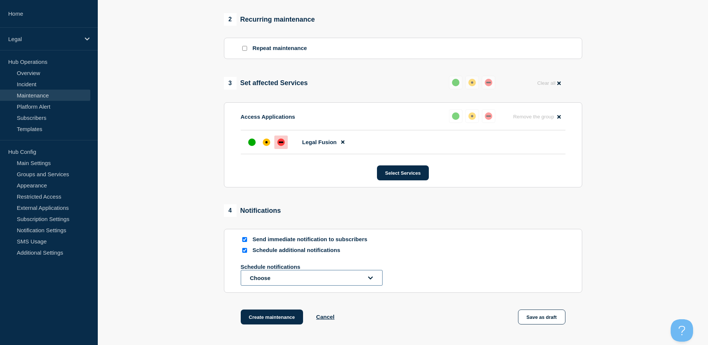
click at [273, 278] on button "Choose" at bounding box center [312, 278] width 142 height 16
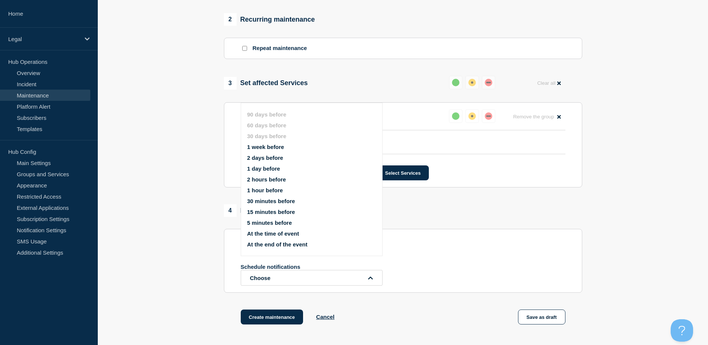
click at [272, 160] on button "2 days before" at bounding box center [265, 157] width 36 height 6
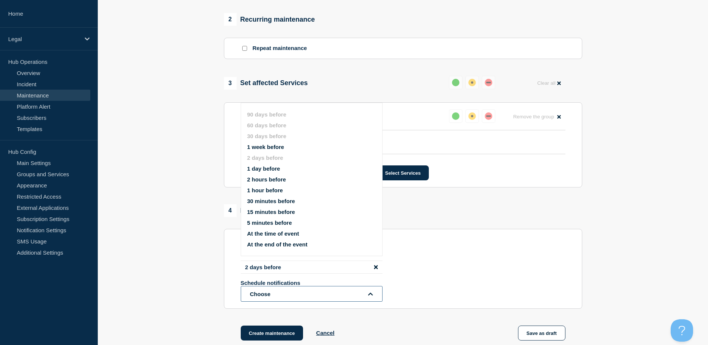
click at [294, 295] on button "Choose" at bounding box center [312, 294] width 142 height 16
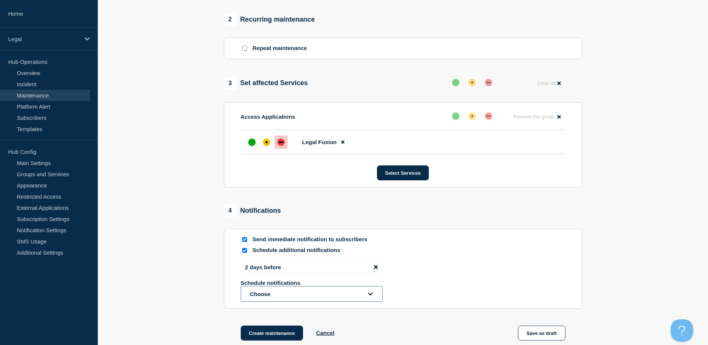
click at [289, 297] on button "Choose" at bounding box center [312, 294] width 142 height 16
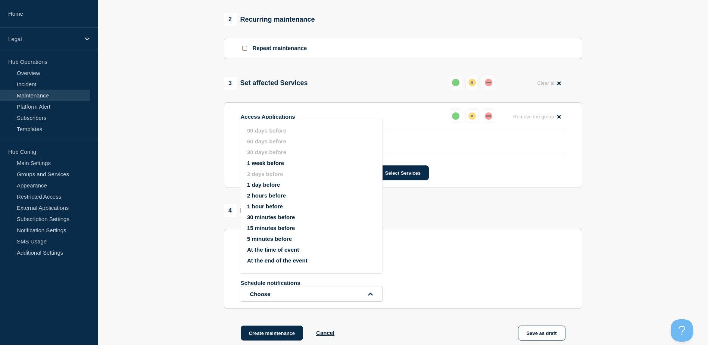
click at [268, 230] on button "15 minutes before" at bounding box center [271, 228] width 48 height 6
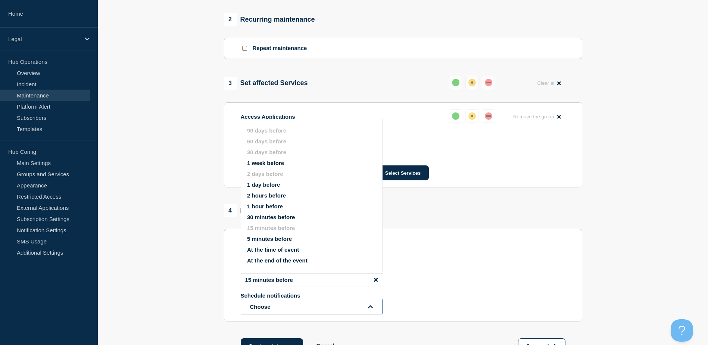
click at [286, 303] on button "Choose" at bounding box center [312, 306] width 142 height 16
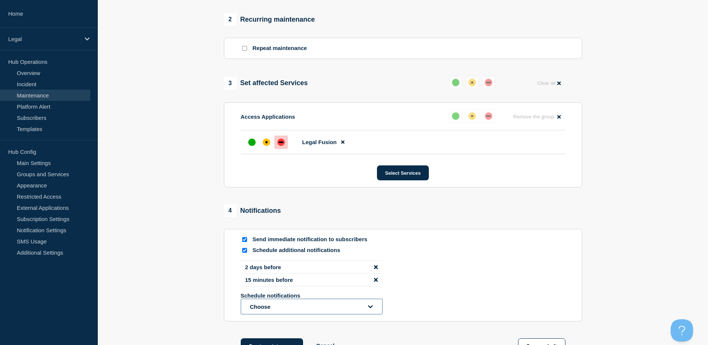
click at [282, 305] on button "Choose" at bounding box center [312, 306] width 142 height 16
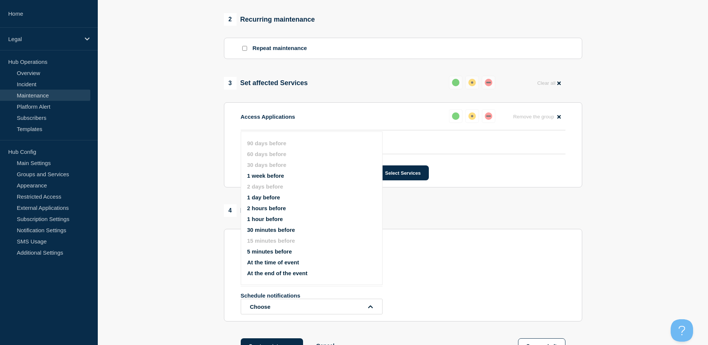
click at [280, 272] on button "At the end of the event" at bounding box center [277, 273] width 60 height 6
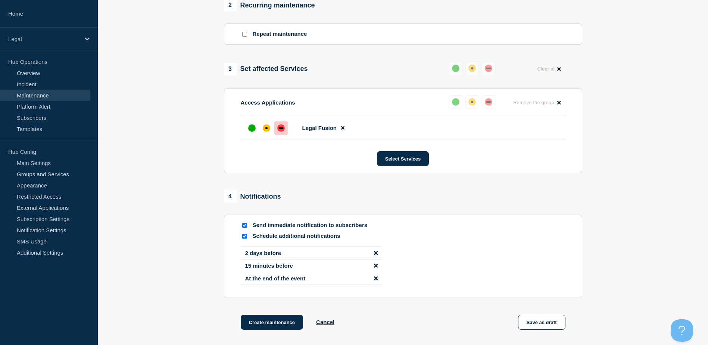
scroll to position [392, 0]
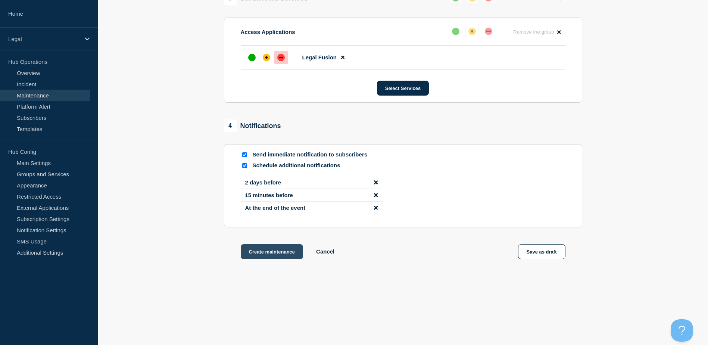
click at [284, 249] on button "Create maintenance" at bounding box center [272, 251] width 63 height 15
